Goal: Find specific page/section: Find specific page/section

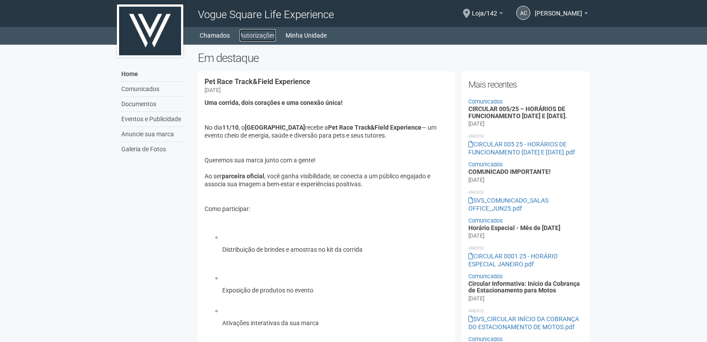
click at [256, 31] on link "Autorizações" at bounding box center [258, 35] width 36 height 12
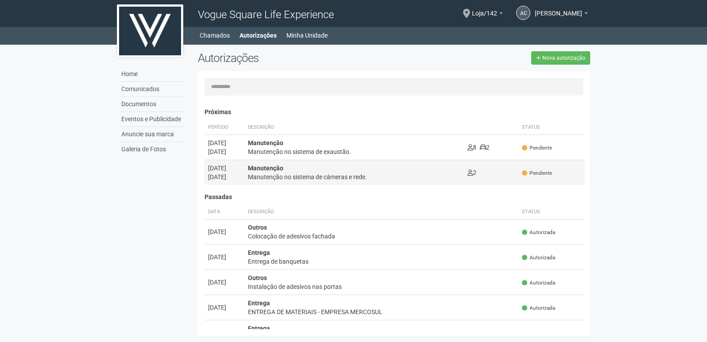
click at [472, 176] on span "2" at bounding box center [472, 172] width 9 height 7
